Goal: Task Accomplishment & Management: Complete application form

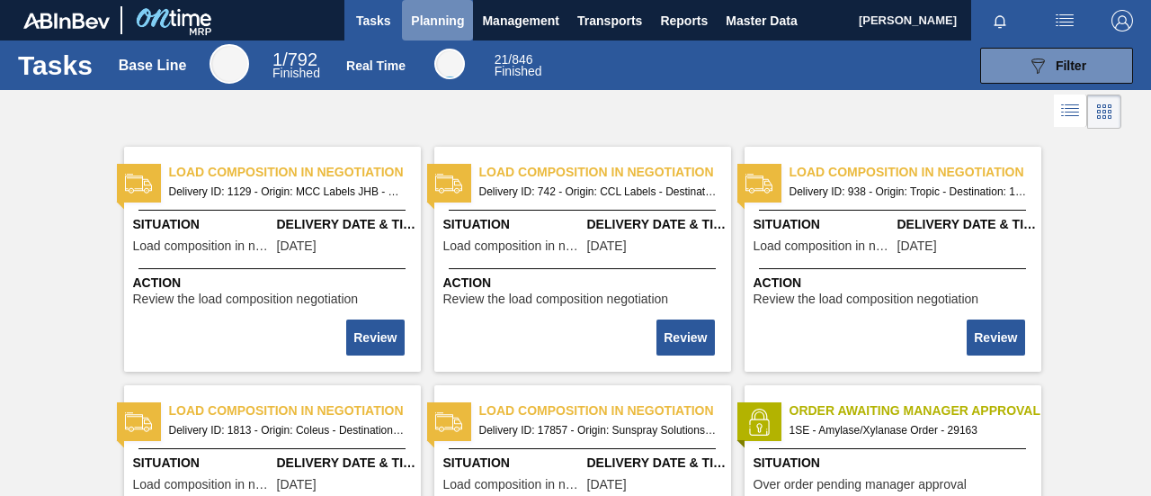
click at [437, 20] on span "Planning" at bounding box center [437, 21] width 53 height 22
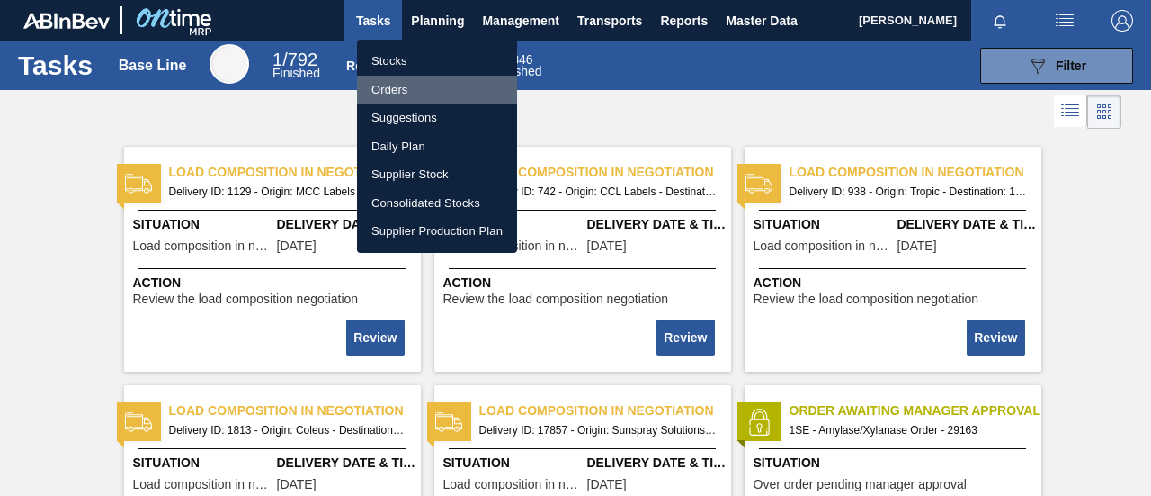
click at [407, 94] on li "Orders" at bounding box center [437, 90] width 160 height 29
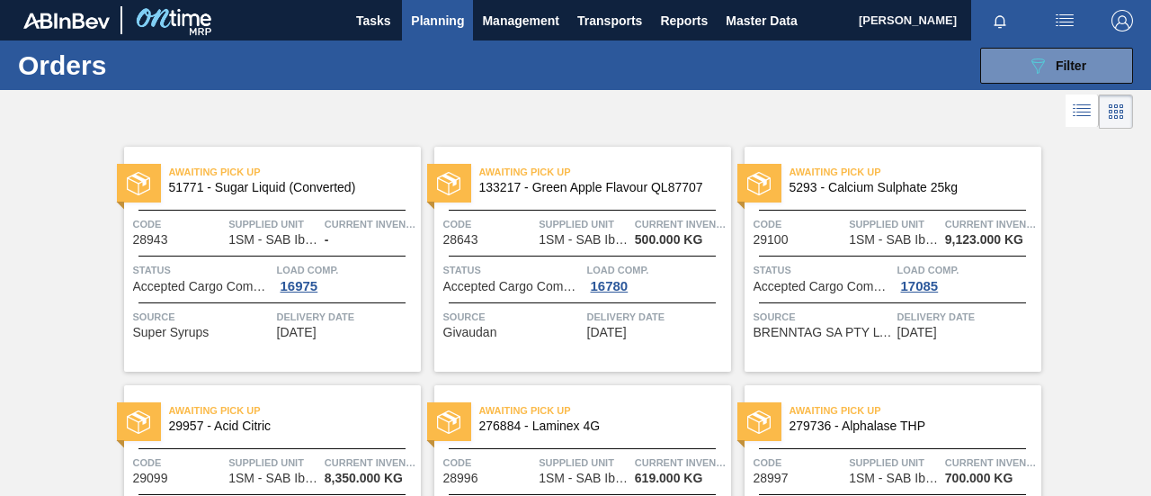
click at [530, 285] on span "Accepted Cargo Composition" at bounding box center [512, 286] width 139 height 13
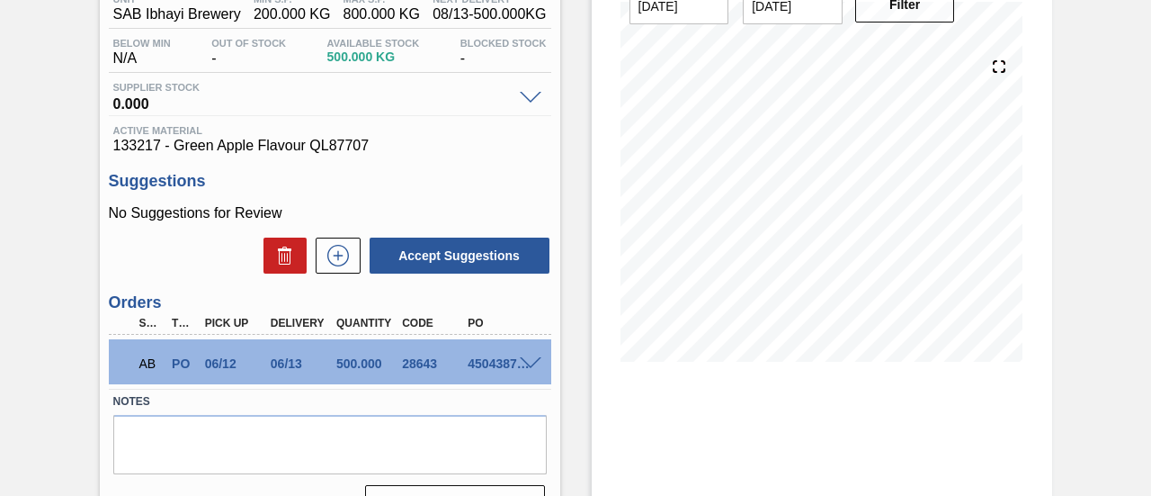
scroll to position [277, 0]
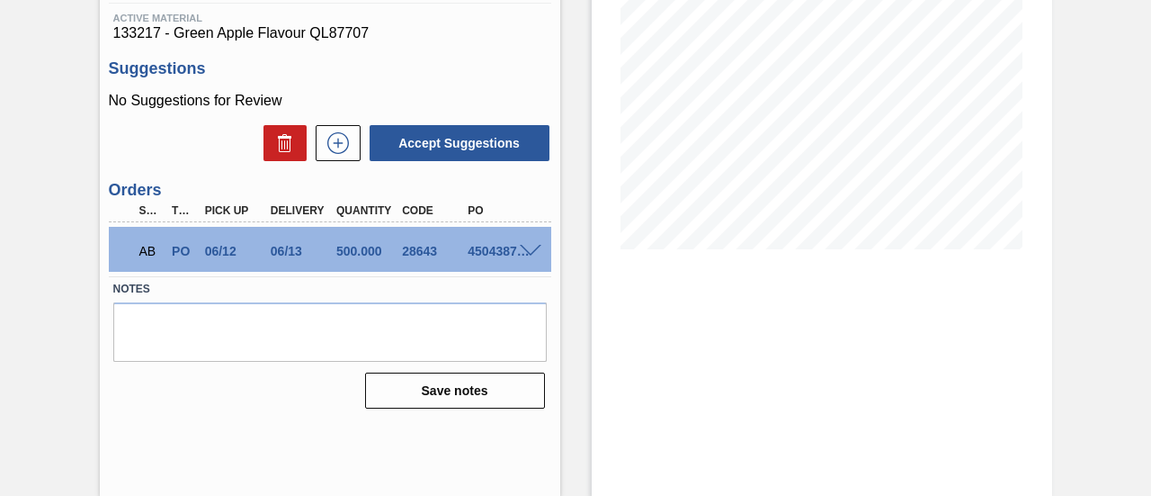
click at [531, 251] on span at bounding box center [531, 251] width 22 height 13
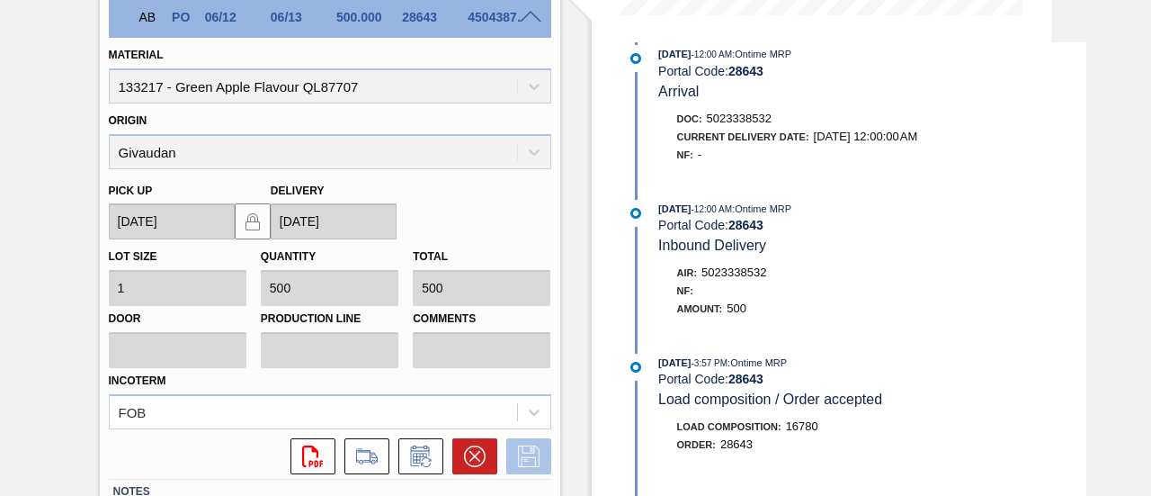
scroll to position [637, 0]
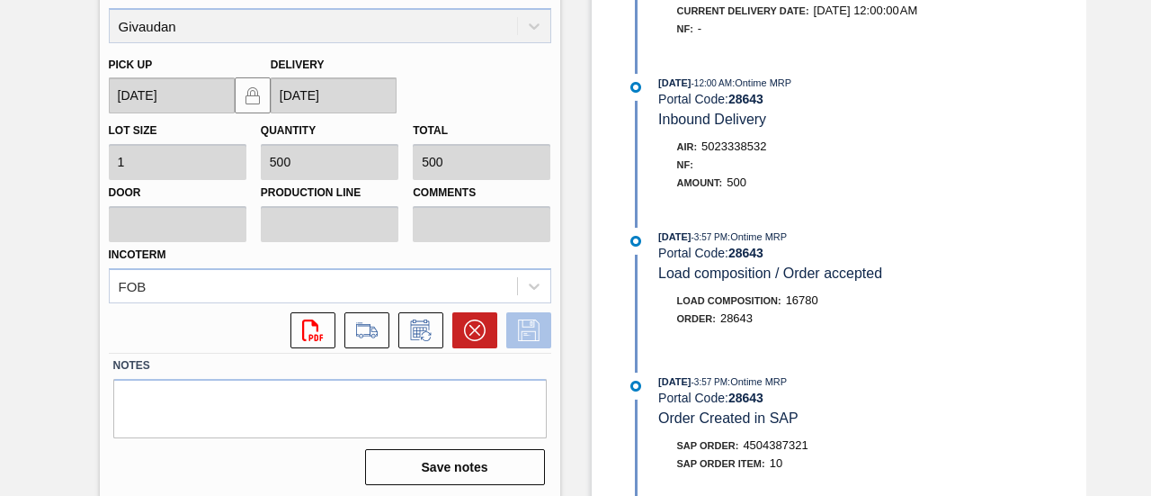
click at [527, 329] on icon at bounding box center [529, 330] width 29 height 22
click at [353, 327] on icon at bounding box center [367, 330] width 29 height 22
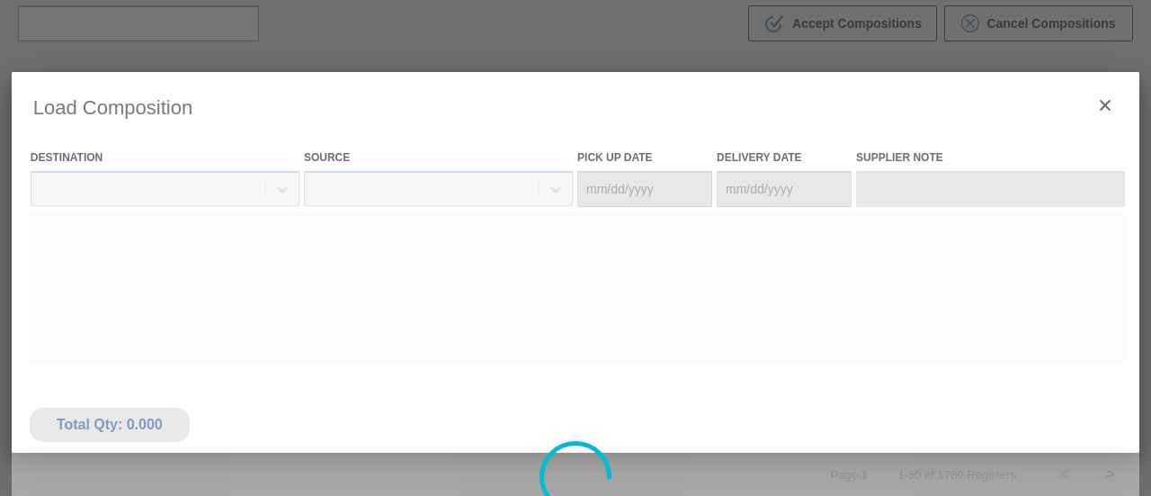
type Date "[DATE]"
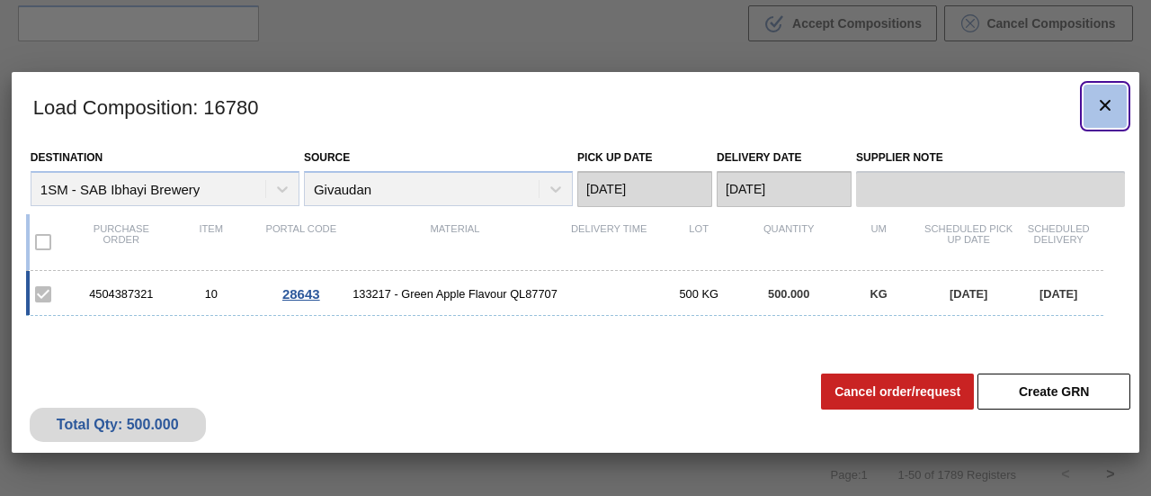
click at [1105, 105] on icon "botão de ícone" at bounding box center [1105, 105] width 11 height 11
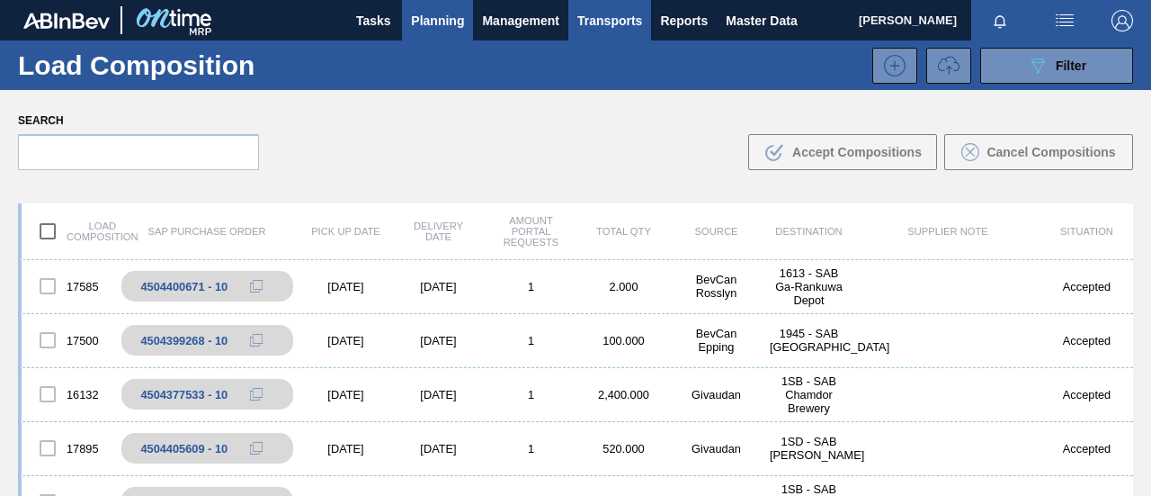
click at [444, 28] on span "Planning" at bounding box center [437, 21] width 53 height 22
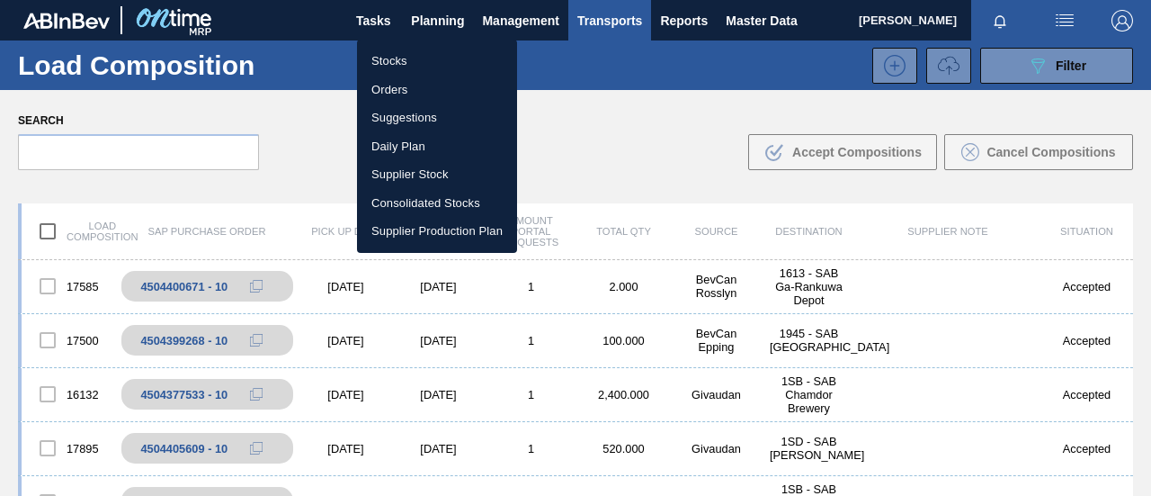
click at [411, 86] on li "Orders" at bounding box center [437, 90] width 160 height 29
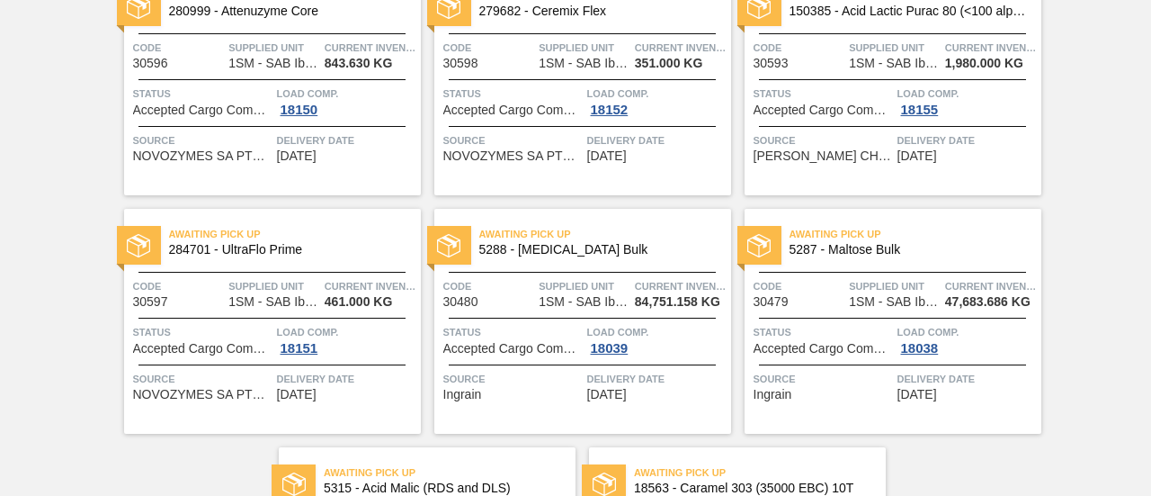
scroll to position [3009, 0]
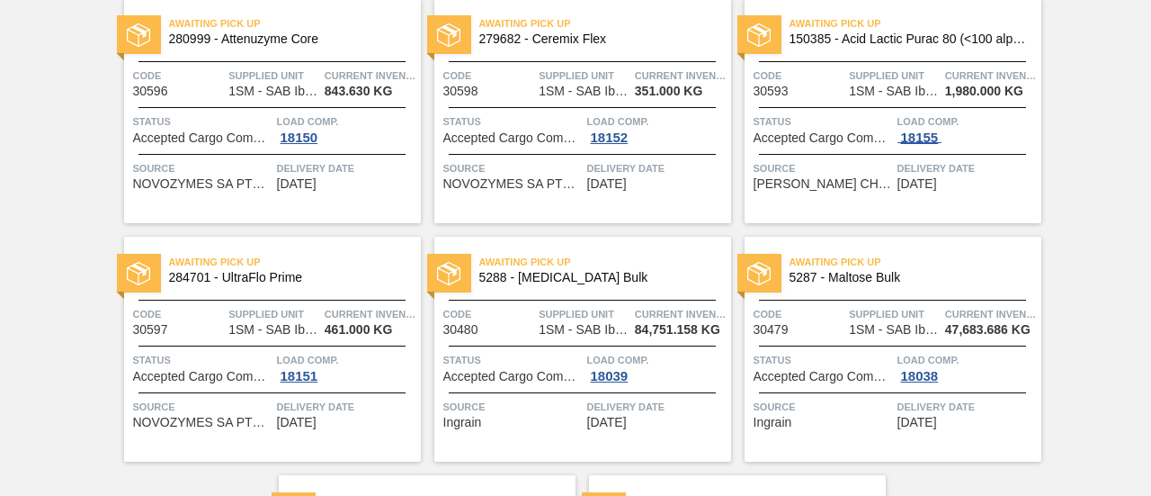
click at [925, 137] on div "18155" at bounding box center [920, 137] width 45 height 14
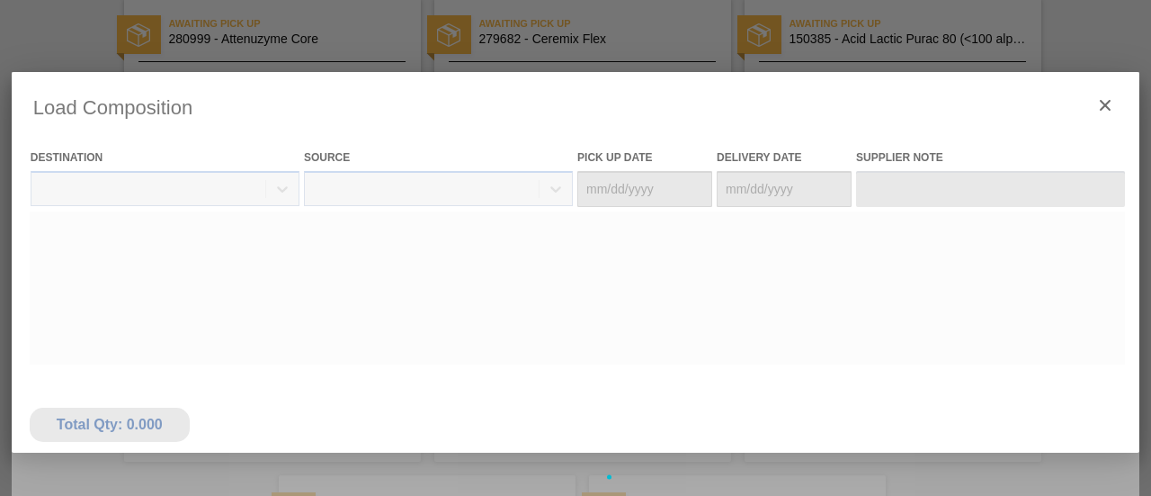
type Date "[DATE]"
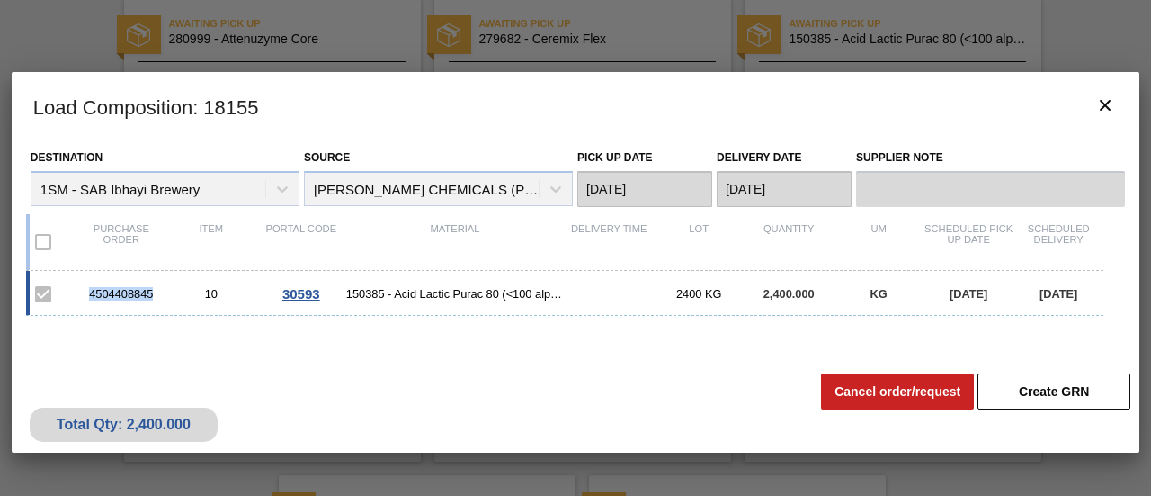
drag, startPoint x: 157, startPoint y: 292, endPoint x: 87, endPoint y: 293, distance: 69.3
click at [87, 293] on div "4504408845" at bounding box center [121, 293] width 90 height 13
copy div "4504408845"
